Goal: Navigation & Orientation: Find specific page/section

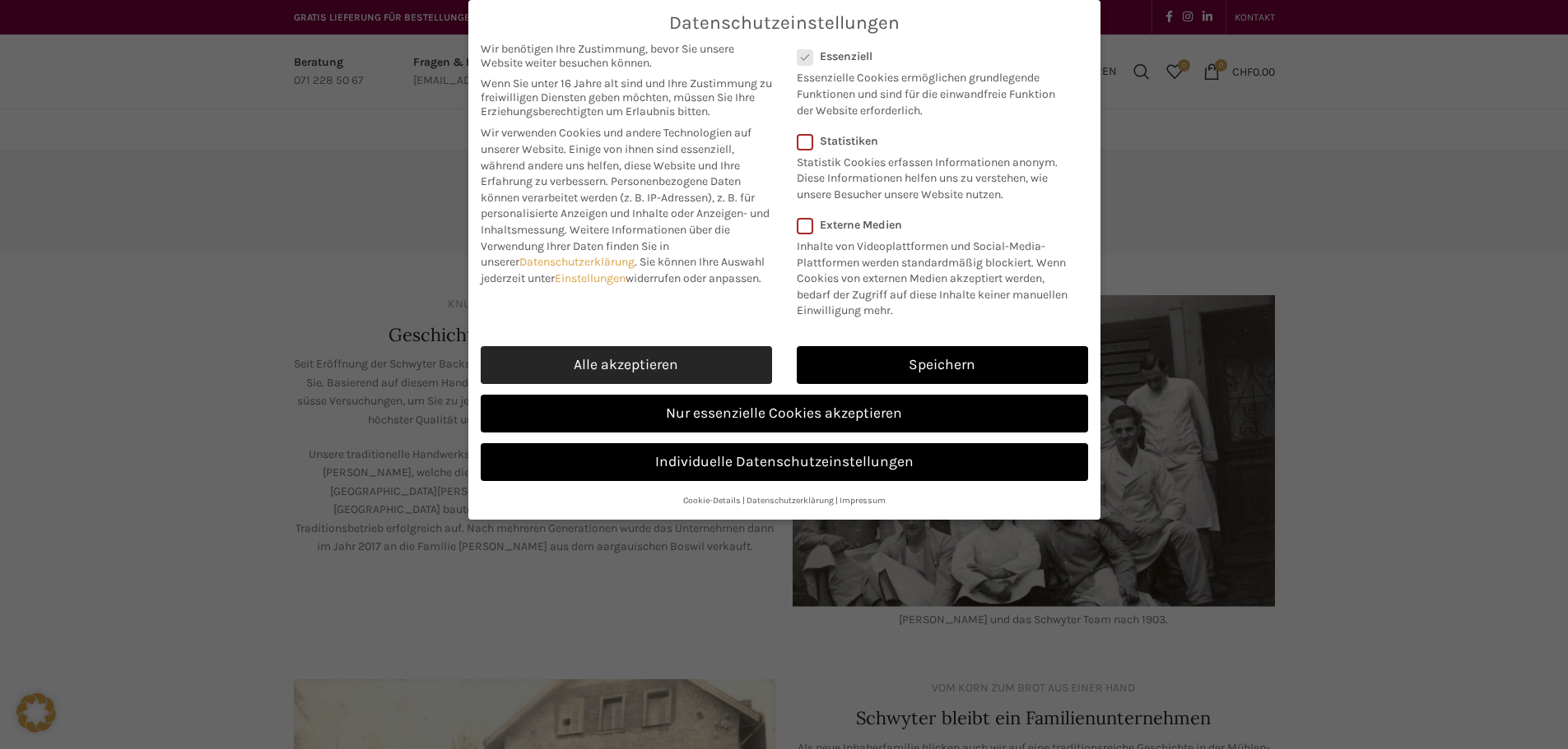
click at [719, 362] on link "Alle akzeptieren" at bounding box center [626, 365] width 291 height 38
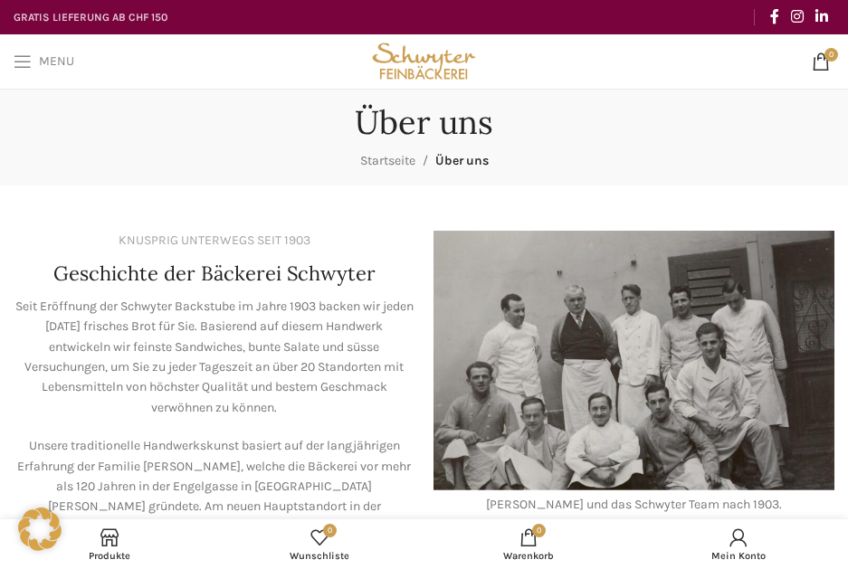
click at [24, 52] on span "Open mobile menu" at bounding box center [23, 61] width 18 height 18
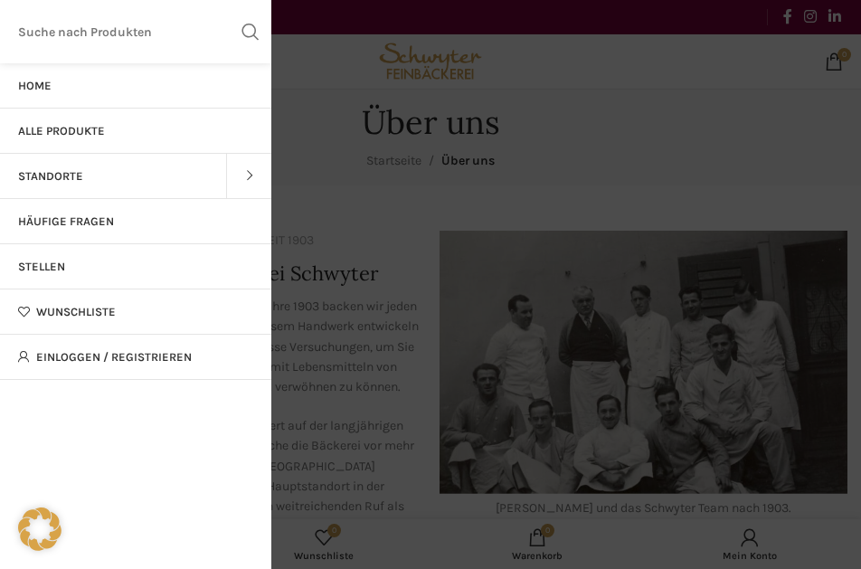
click at [52, 99] on link "Home" at bounding box center [135, 85] width 271 height 45
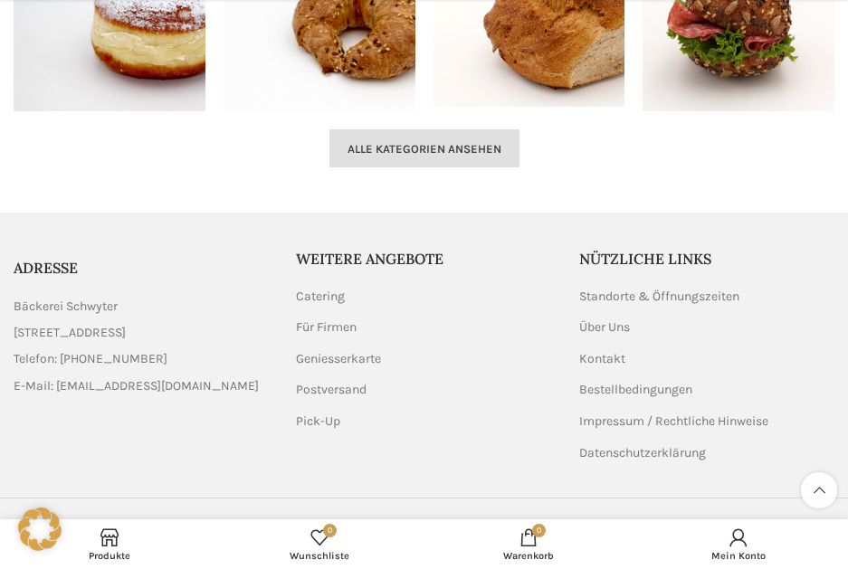
scroll to position [2569, 0]
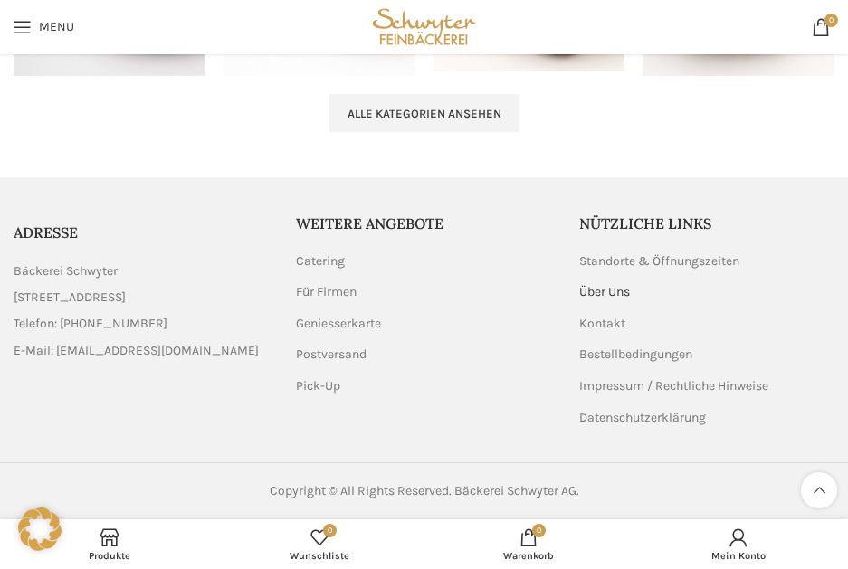
click at [604, 297] on link "Über Uns" at bounding box center [605, 292] width 52 height 18
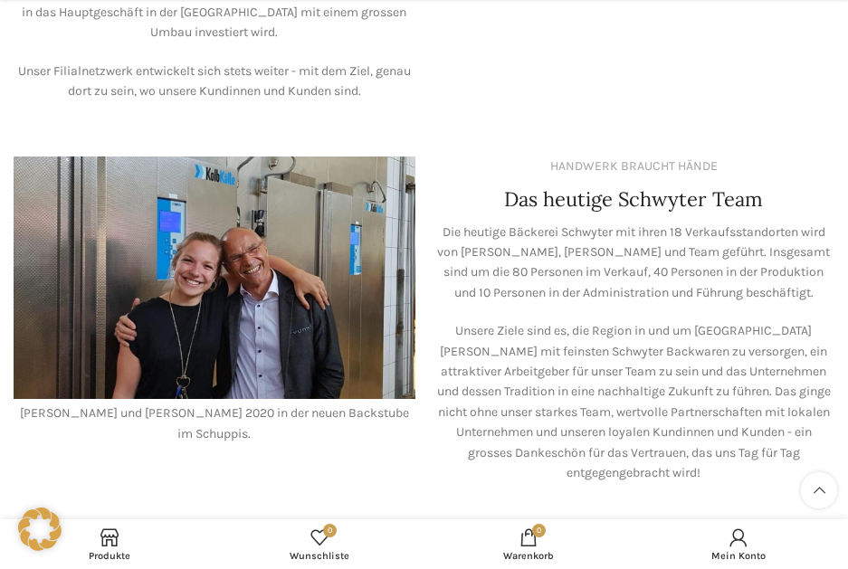
scroll to position [1825, 0]
